Goal: Task Accomplishment & Management: Use online tool/utility

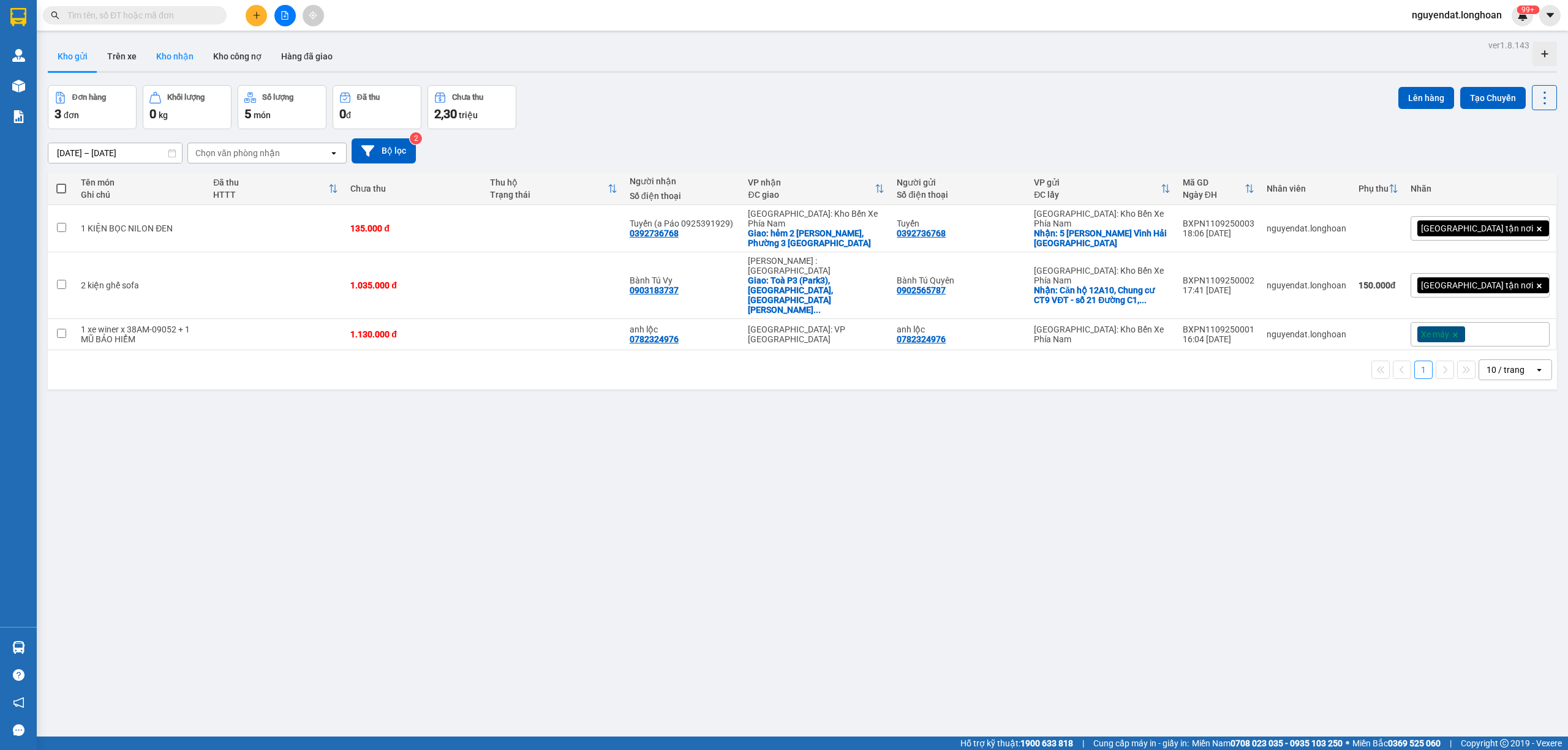
click at [193, 42] on button "Kho nhận" at bounding box center [175, 57] width 57 height 29
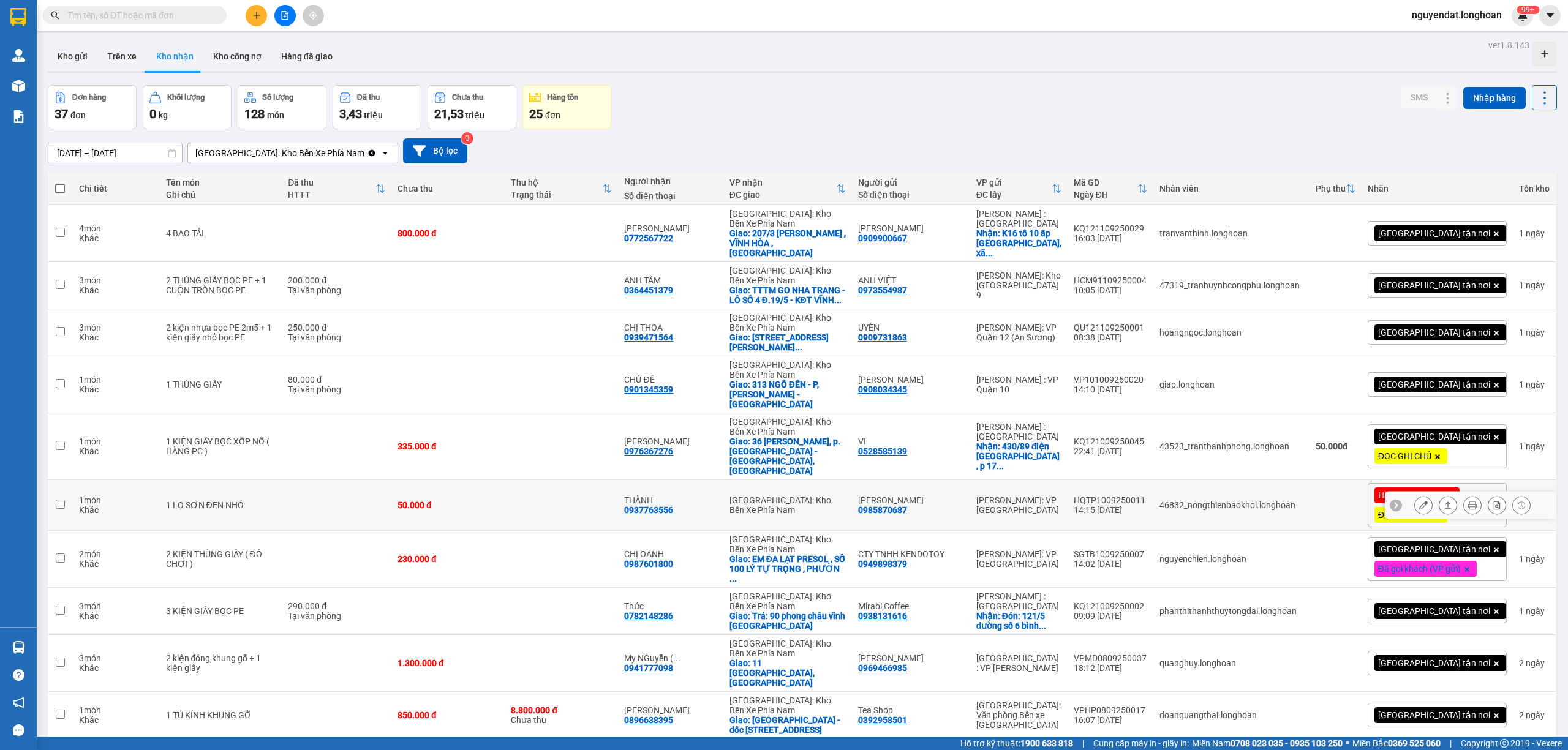
click at [1419, 501] on icon at bounding box center [1423, 505] width 8 height 8
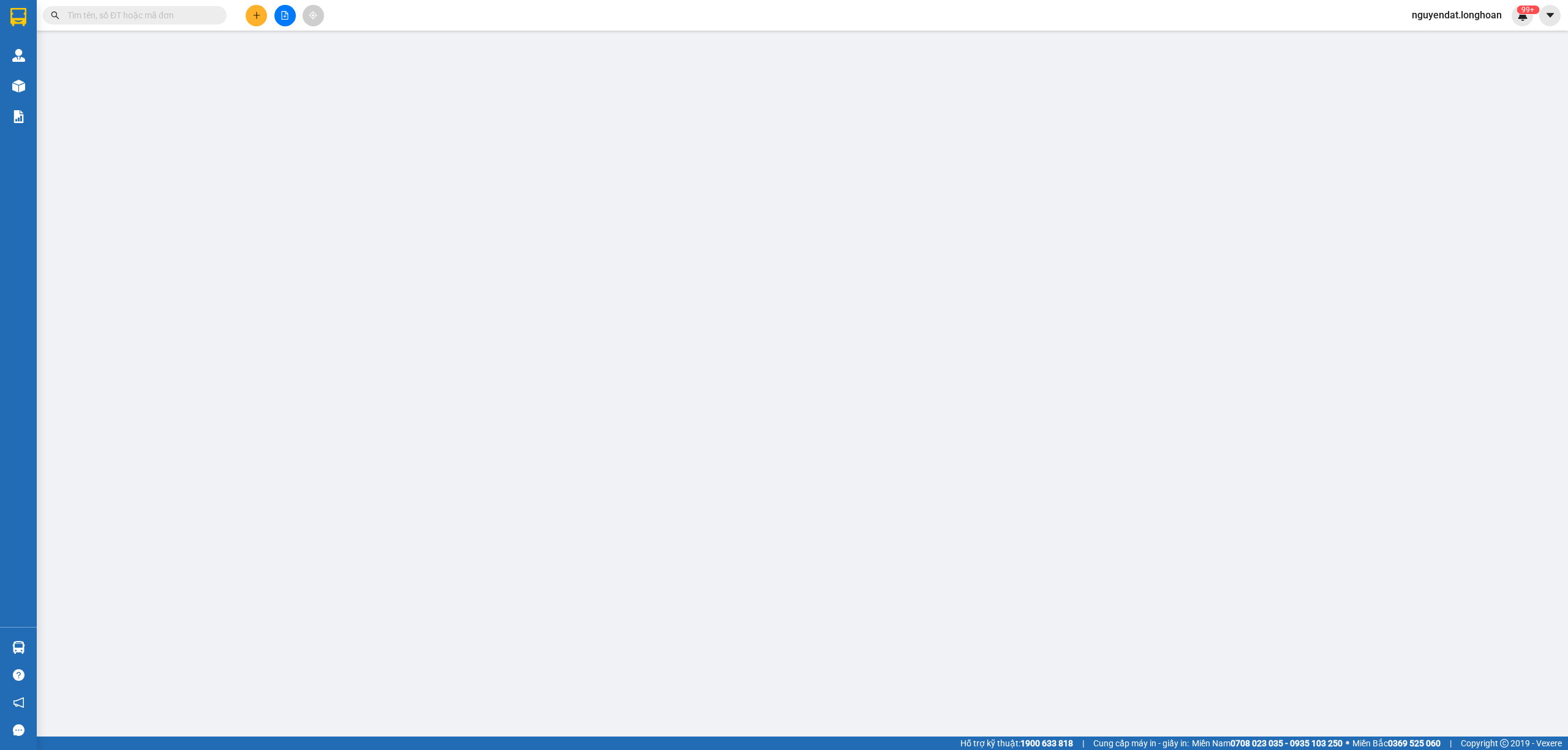
type input "0985870687"
type input "[PERSON_NAME]"
type input "0937763556"
type input "THÀNH"
type input "KHÁCH ĐỔI ĐỊA CHỈ NHẬN Ở VP TRUNG TÂM [GEOGRAPHIC_DATA]"
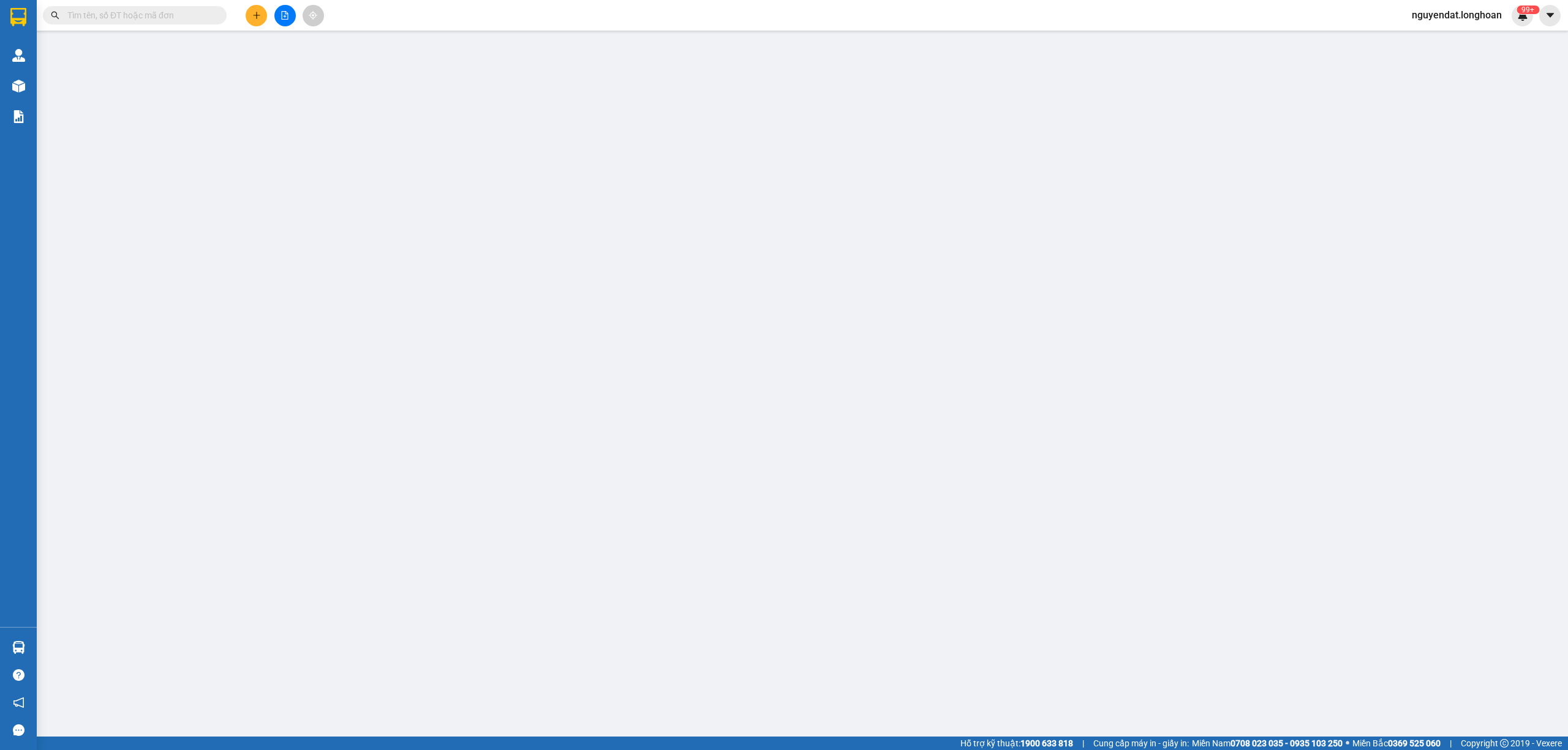
type input "50.000"
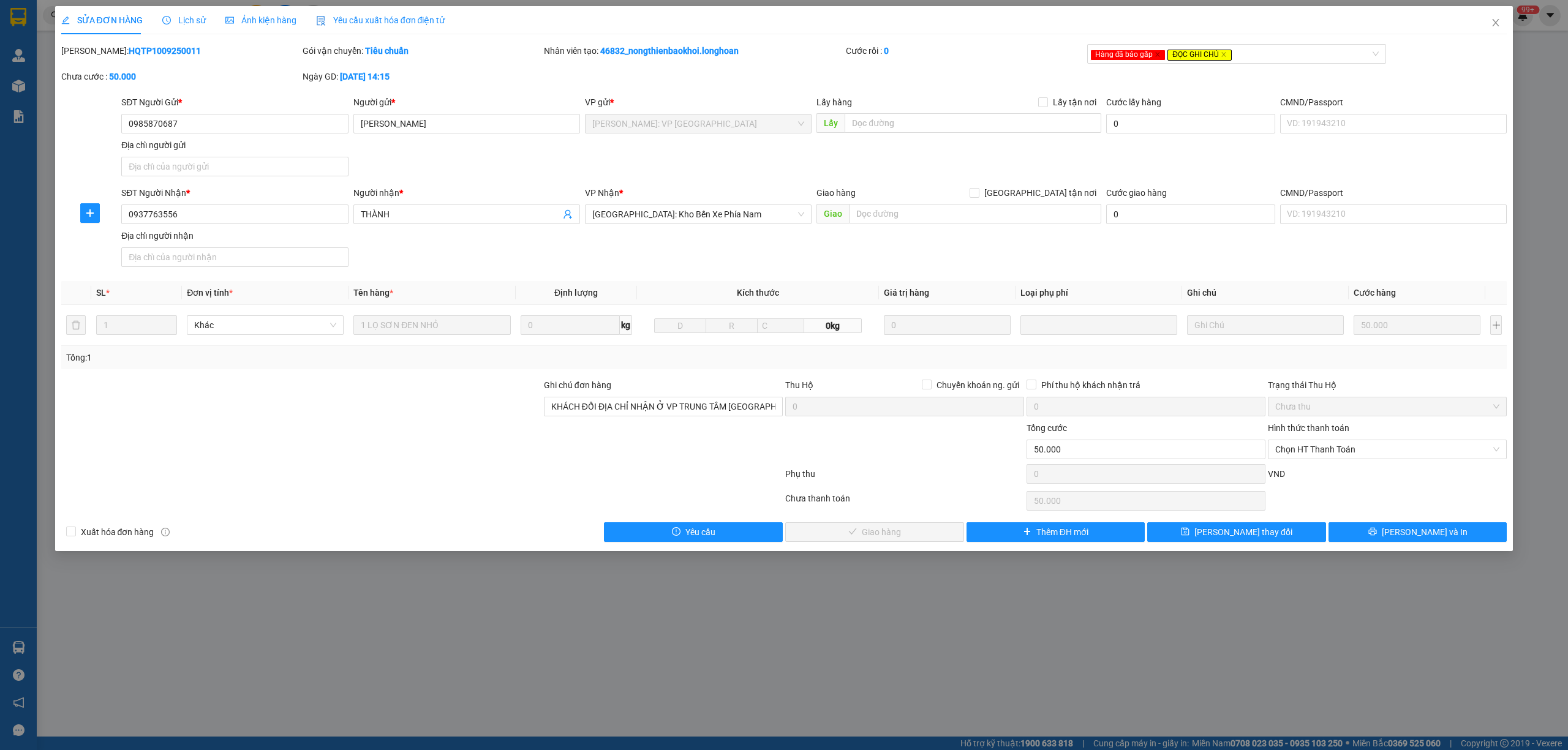
click at [177, 23] on span "Lịch sử" at bounding box center [183, 20] width 44 height 10
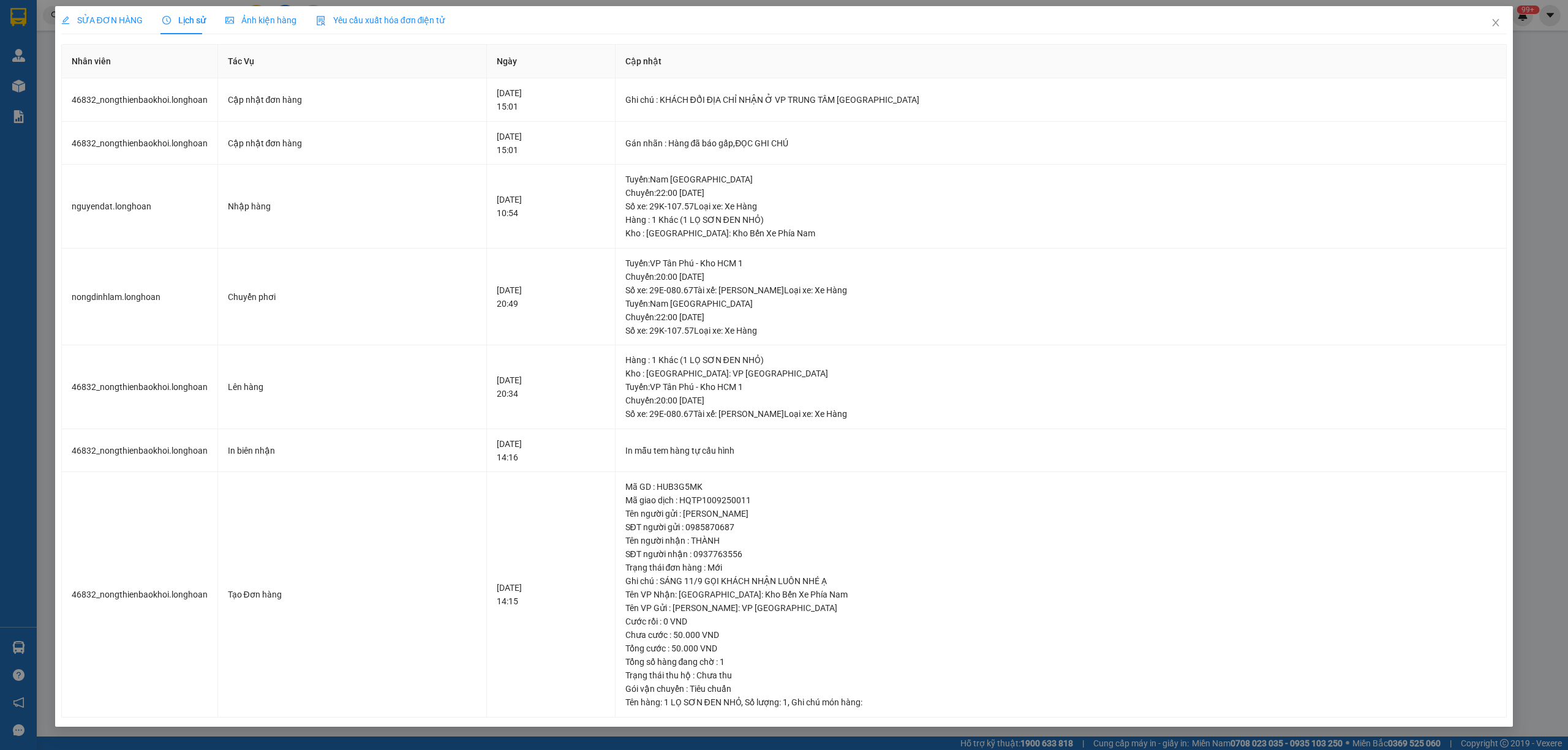
click at [508, 18] on div "SỬA ĐƠN HÀNG Lịch sử Ảnh kiện hàng Yêu cầu xuất hóa đơn điện tử" at bounding box center [784, 20] width 1446 height 28
